Goal: Transaction & Acquisition: Purchase product/service

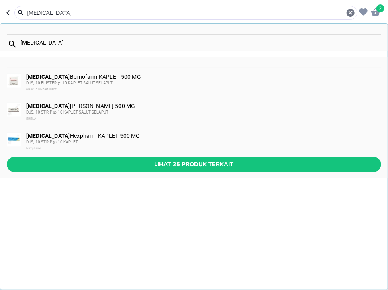
type input "[MEDICAL_DATA]"
click at [164, 139] on div "DUS, 10 STRIP @ 10 KAPLET" at bounding box center [203, 142] width 355 height 6
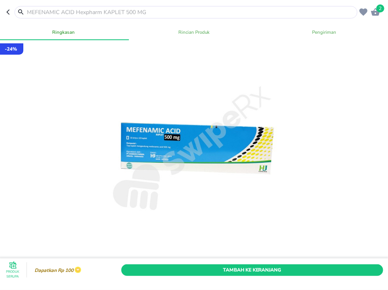
click at [263, 271] on span "Tambah Ke Keranjang" at bounding box center [252, 270] width 250 height 8
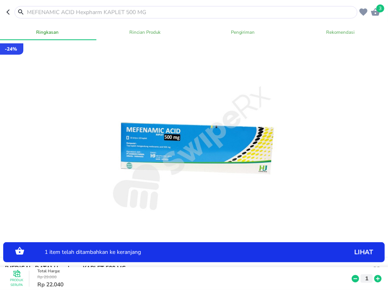
click at [379, 281] on icon at bounding box center [378, 278] width 7 height 7
click at [381, 277] on icon at bounding box center [378, 278] width 7 height 7
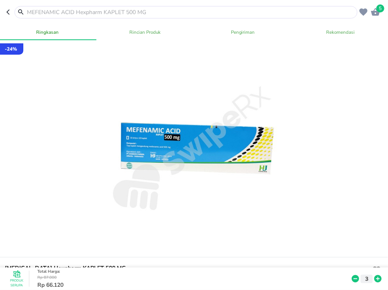
click at [111, 13] on input "text" at bounding box center [191, 12] width 330 height 8
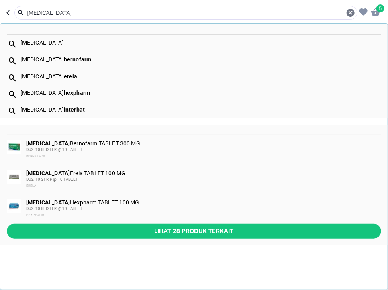
type input "[MEDICAL_DATA]"
click at [158, 208] on div "DUS, 10 BLISTER @ 10 TABLET" at bounding box center [203, 209] width 355 height 6
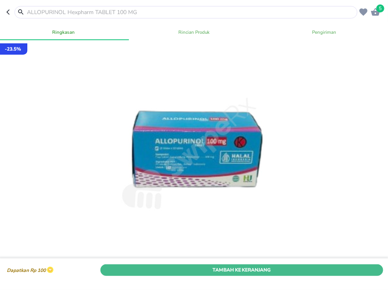
click at [355, 269] on span "Tambah Ke Keranjang" at bounding box center [242, 270] width 271 height 8
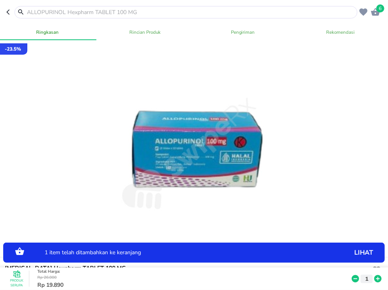
click at [379, 278] on icon at bounding box center [378, 278] width 7 height 7
click at [211, 14] on input "text" at bounding box center [191, 12] width 330 height 8
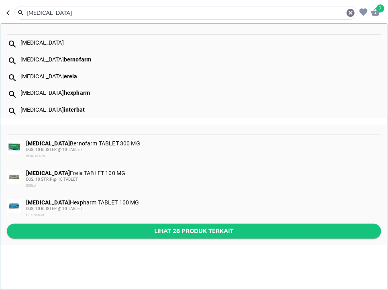
type input "[MEDICAL_DATA]"
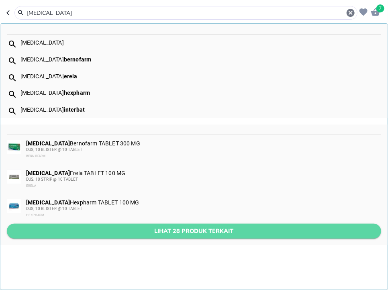
click at [215, 235] on span "Lihat 28 produk terkait" at bounding box center [194, 231] width 362 height 10
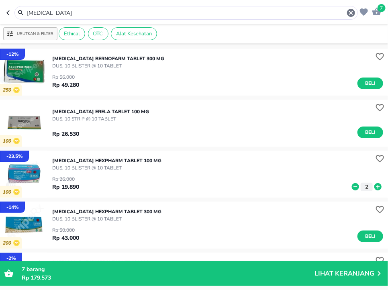
scroll to position [52, 0]
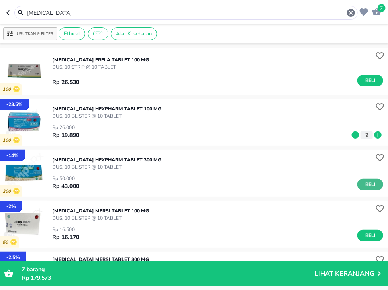
click at [369, 185] on span "Beli" at bounding box center [371, 184] width 14 height 8
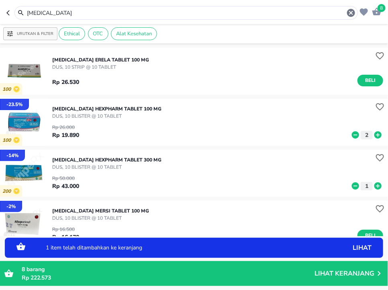
click at [379, 184] on icon at bounding box center [378, 185] width 7 height 7
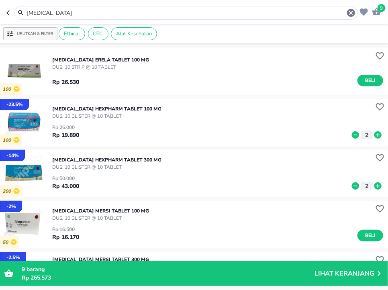
click at [135, 13] on input "[MEDICAL_DATA]" at bounding box center [186, 13] width 320 height 8
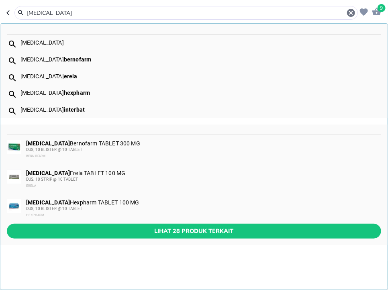
click at [135, 13] on input "[MEDICAL_DATA]" at bounding box center [186, 13] width 320 height 8
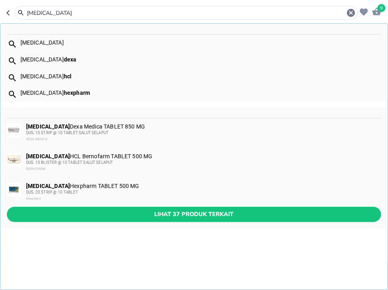
type input "[MEDICAL_DATA]"
click at [129, 194] on div "DUS, 20 STRIP @ 10 TABLET" at bounding box center [203, 192] width 355 height 6
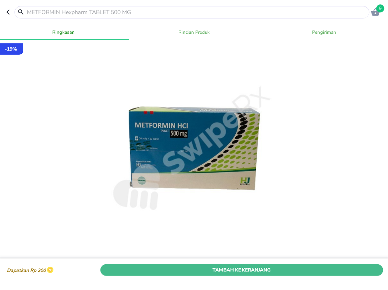
click at [272, 272] on span "Tambah Ke Keranjang" at bounding box center [242, 270] width 271 height 8
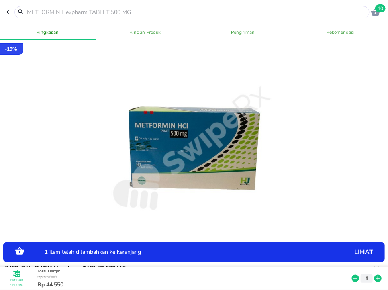
click at [215, 10] on input "text" at bounding box center [197, 12] width 342 height 8
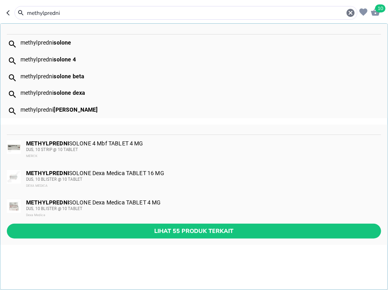
type input "methylpredni"
click at [154, 206] on div "METHYLPREDNI SOLONE Dexa Medica TABLET 4 MG DUS, 10 BLISTER @ 10 TABLET Dexa Me…" at bounding box center [203, 208] width 355 height 19
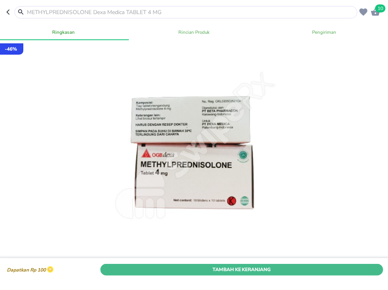
click at [356, 275] on button "Tambah Ke Keranjang" at bounding box center [241, 270] width 283 height 12
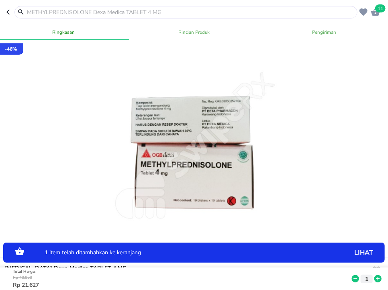
click at [375, 279] on icon at bounding box center [378, 278] width 7 height 7
